Goal: Task Accomplishment & Management: Complete application form

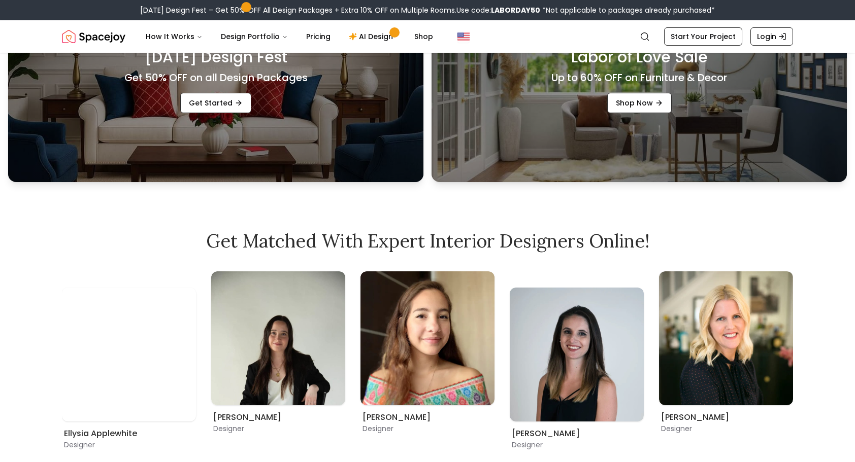
scroll to position [508, 0]
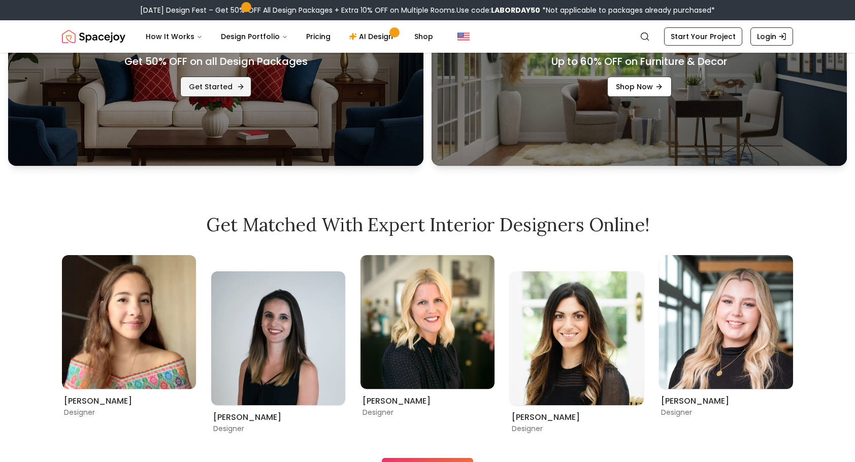
click at [214, 91] on link "Get Started" at bounding box center [215, 87] width 71 height 20
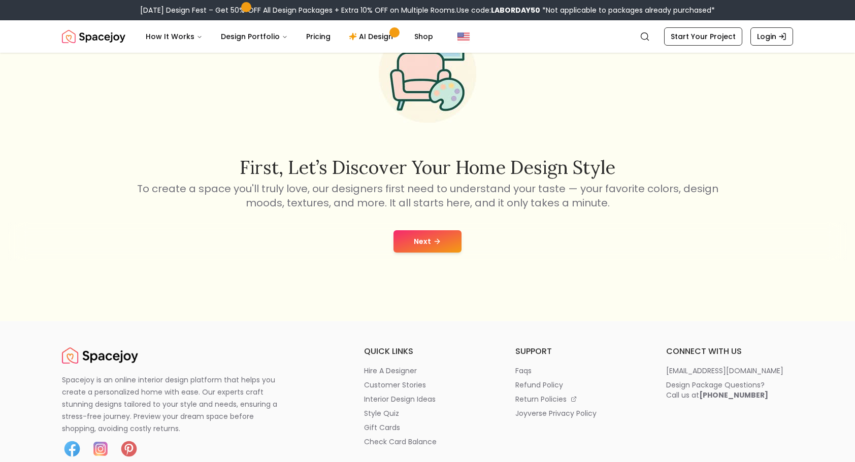
scroll to position [152, 0]
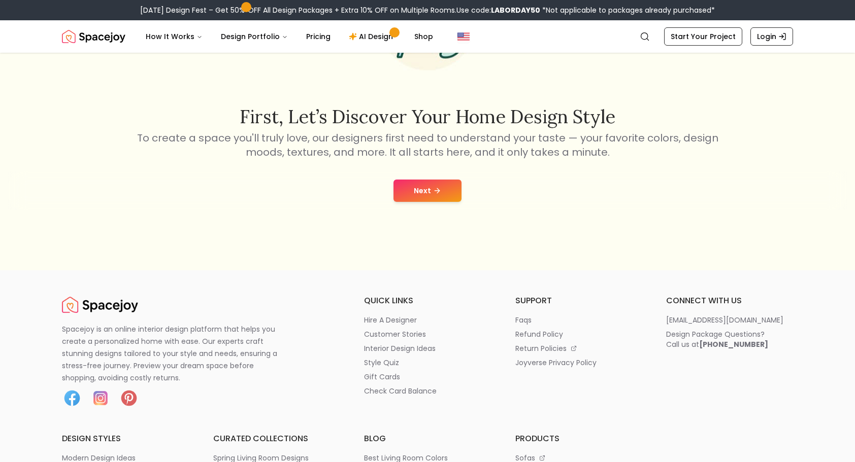
click at [441, 192] on button "Next" at bounding box center [427, 191] width 68 height 22
